Goal: Information Seeking & Learning: Learn about a topic

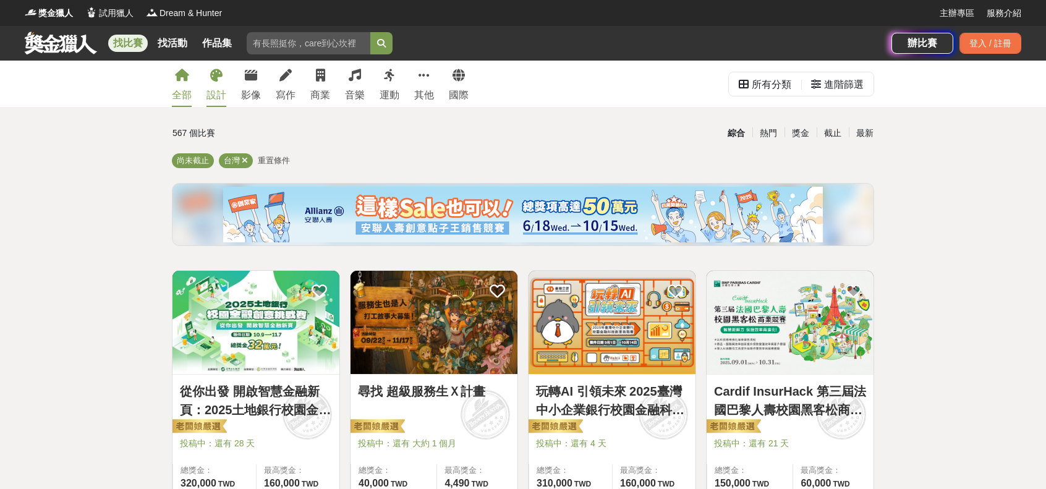
click at [210, 95] on div "設計" at bounding box center [217, 95] width 20 height 15
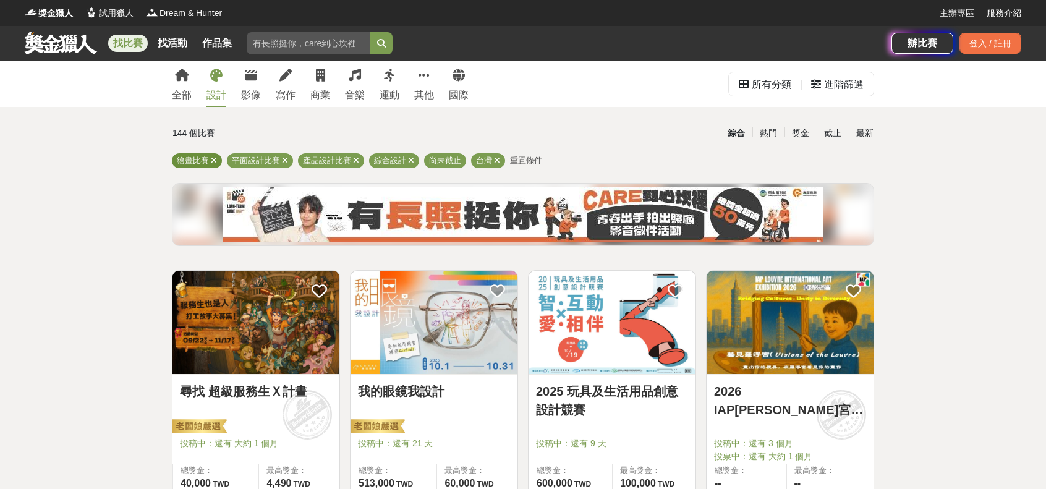
click at [214, 163] on icon at bounding box center [214, 160] width 6 height 8
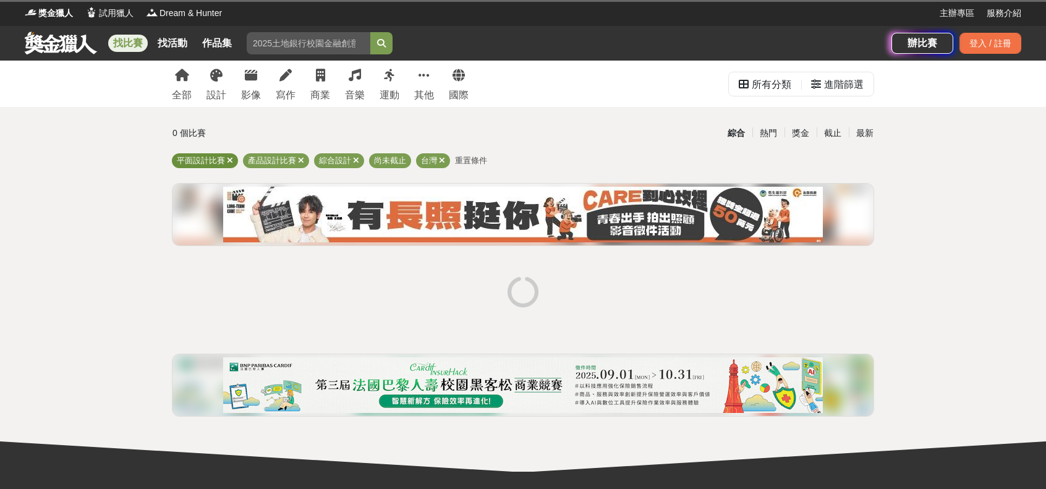
click at [229, 159] on icon at bounding box center [230, 160] width 6 height 8
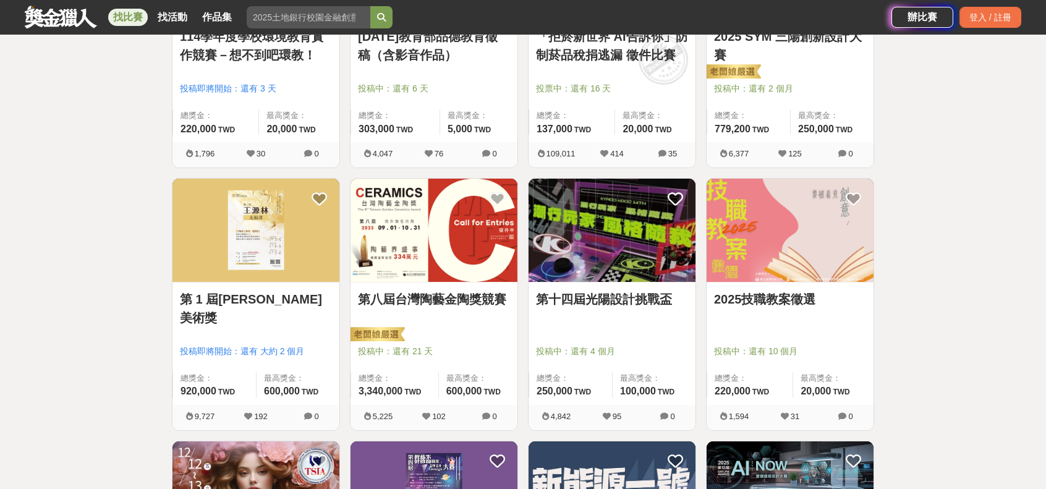
scroll to position [618, 0]
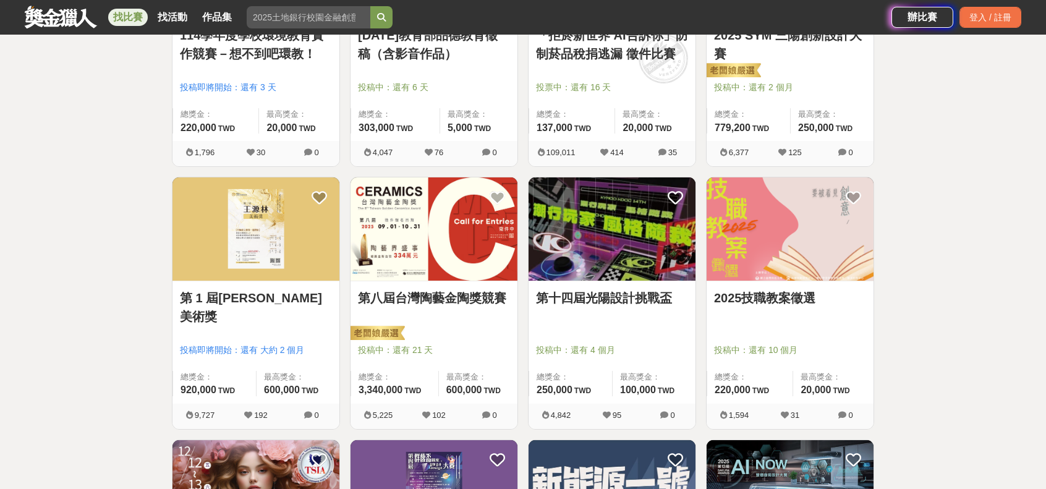
click at [476, 305] on link "第八屆台灣陶藝金陶獎競賽" at bounding box center [434, 298] width 152 height 19
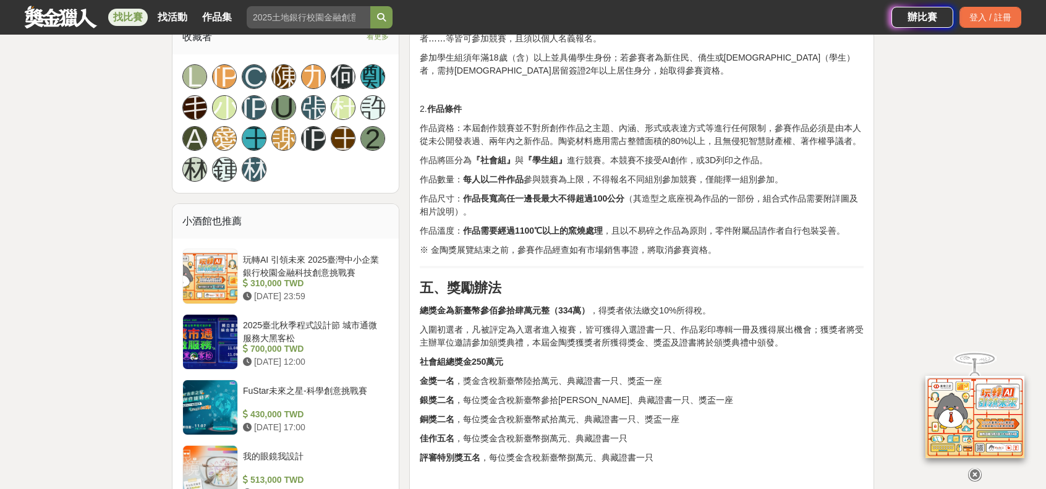
scroll to position [866, 0]
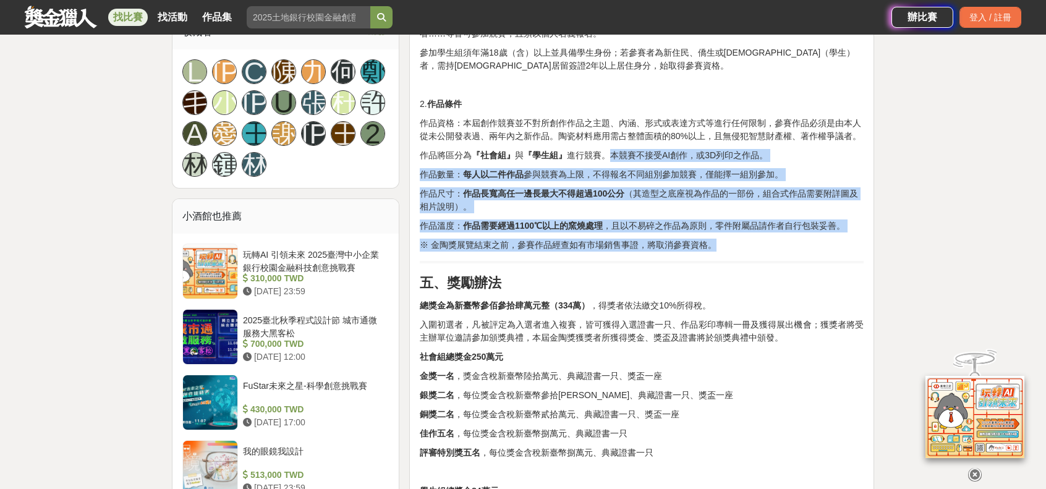
drag, startPoint x: 614, startPoint y: 156, endPoint x: 767, endPoint y: 250, distance: 179.3
click at [767, 245] on p "※ 金陶獎展覽結束之前，參賽作品經查如有市場銷售事證，將取消參賽資格。" at bounding box center [642, 245] width 444 height 13
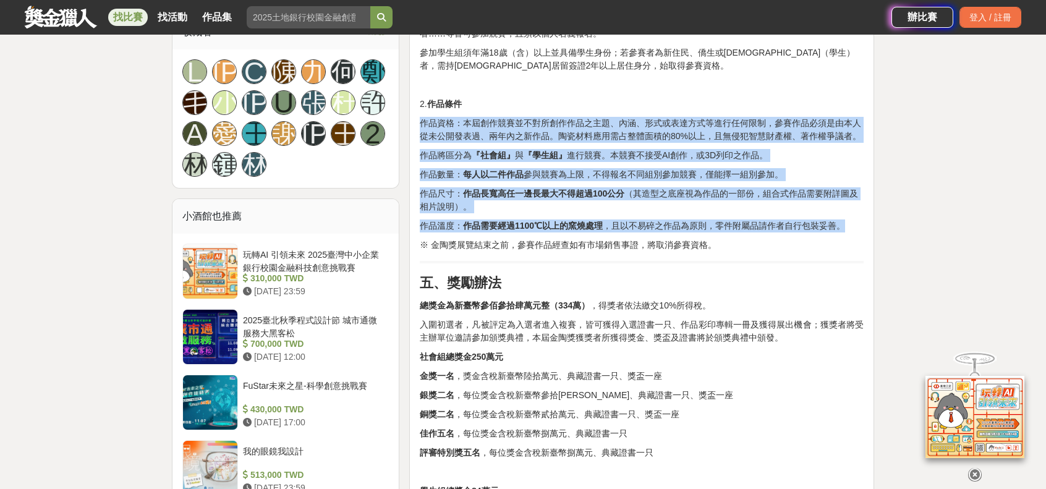
drag, startPoint x: 766, startPoint y: 244, endPoint x: 502, endPoint y: 103, distance: 299.3
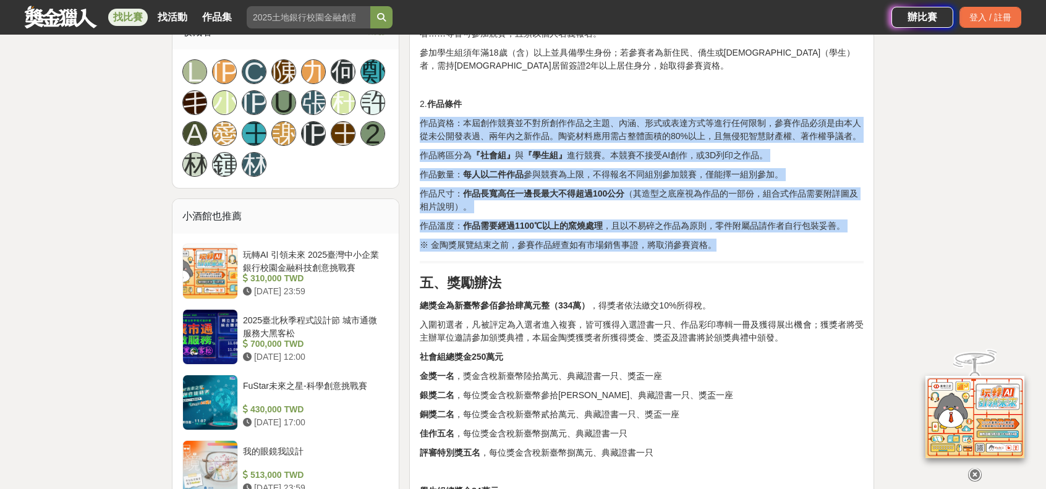
drag, startPoint x: 535, startPoint y: 93, endPoint x: 726, endPoint y: 247, distance: 244.9
click at [726, 247] on p "※ 金陶獎展覽結束之前，參賽作品經查如有市場銷售事證，將取消參賽資格。" at bounding box center [642, 245] width 444 height 13
drag, startPoint x: 727, startPoint y: 249, endPoint x: 574, endPoint y: 74, distance: 233.1
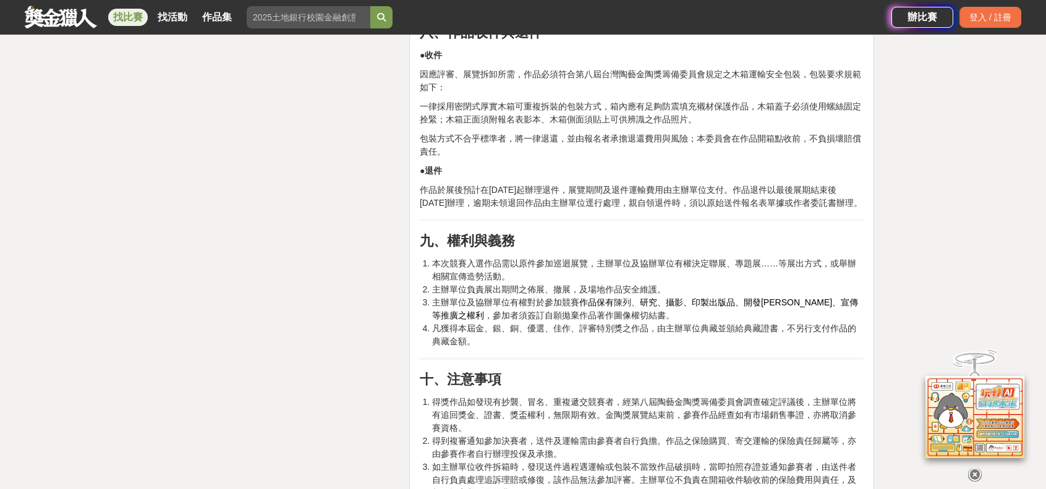
scroll to position [2473, 0]
